Goal: Navigation & Orientation: Find specific page/section

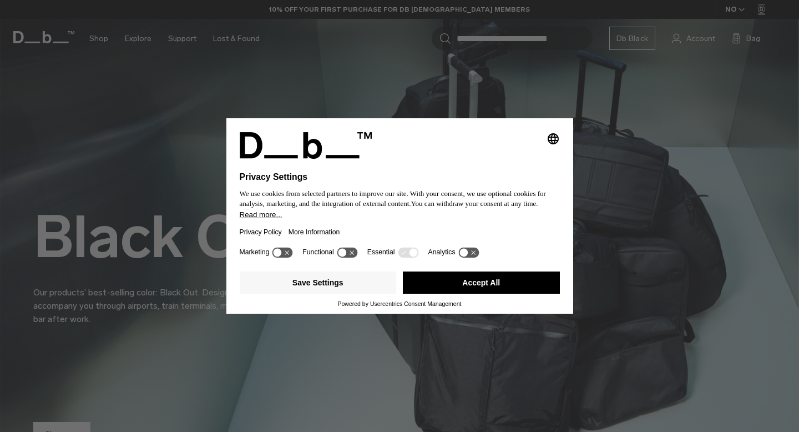
click at [468, 283] on button "Accept All" at bounding box center [481, 282] width 157 height 22
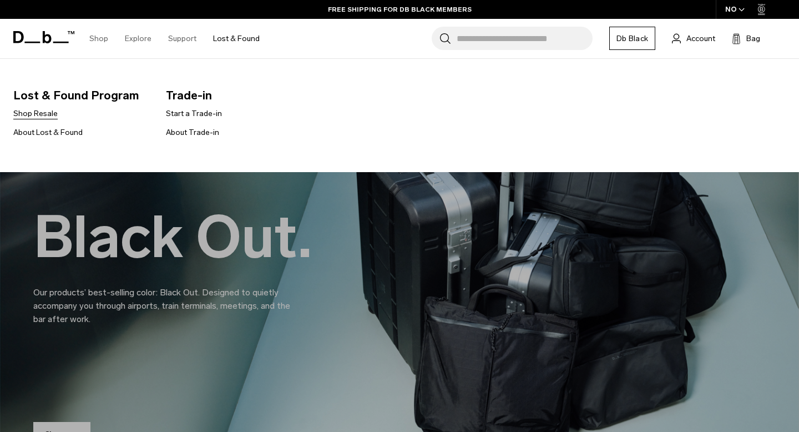
click at [37, 119] on link "Shop Resale" at bounding box center [35, 114] width 44 height 12
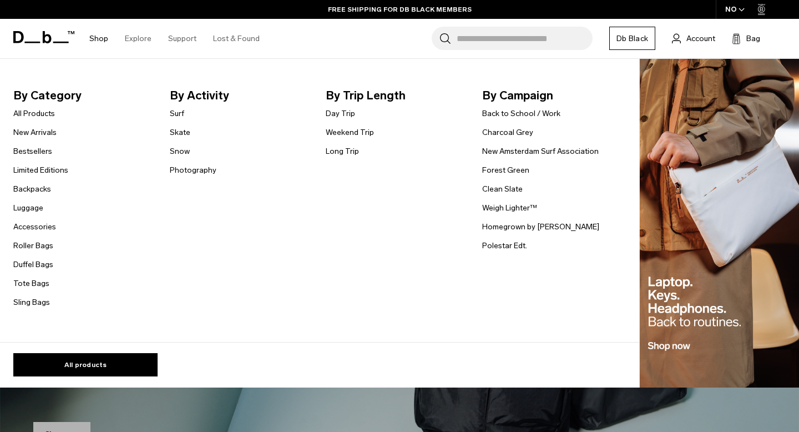
scroll to position [28, 0]
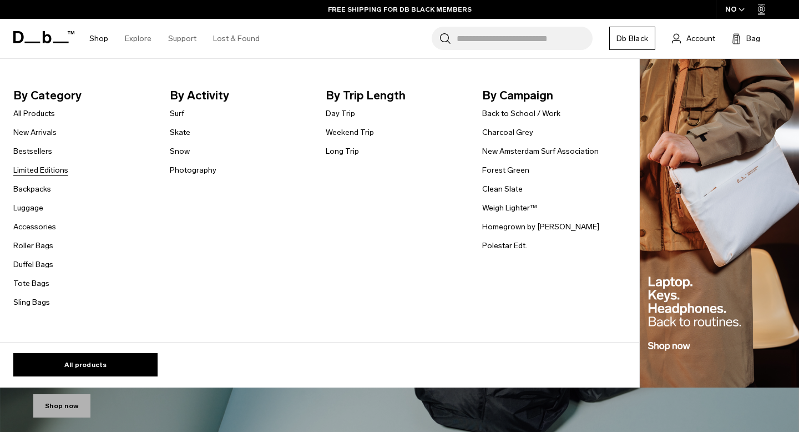
click at [43, 170] on link "Limited Editions" at bounding box center [40, 170] width 55 height 12
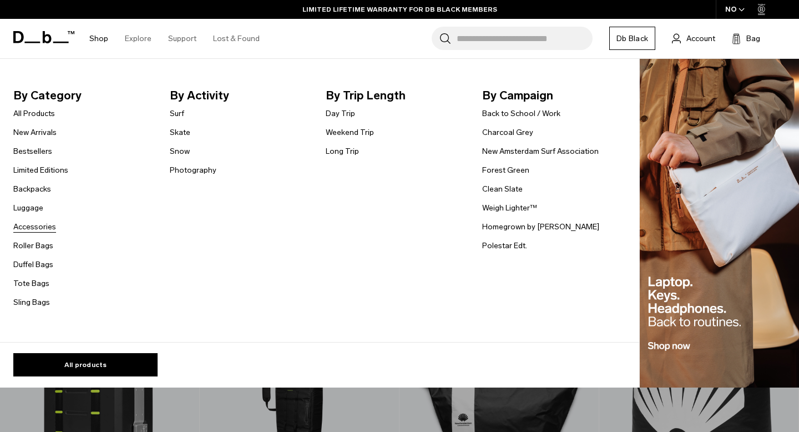
click at [38, 229] on link "Accessories" at bounding box center [34, 227] width 43 height 12
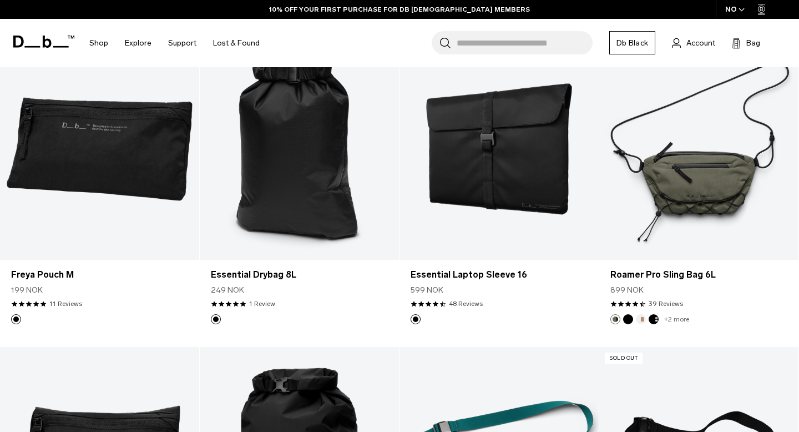
scroll to position [2691, 0]
